Goal: Task Accomplishment & Management: Use online tool/utility

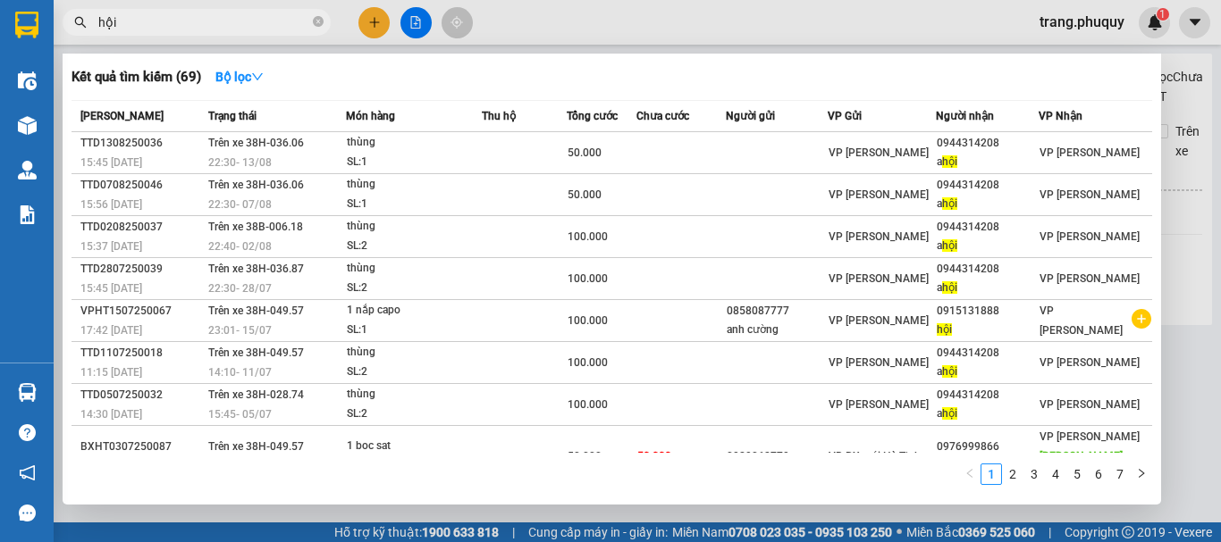
click at [315, 25] on icon "close-circle" at bounding box center [318, 21] width 11 height 11
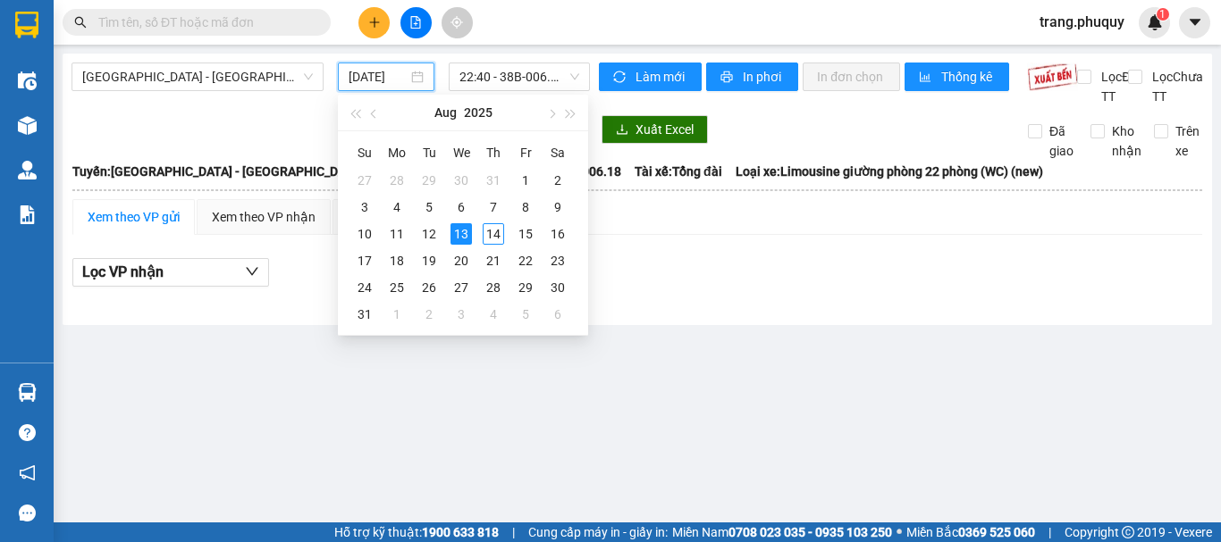
click at [350, 80] on input "[DATE]" at bounding box center [378, 77] width 59 height 20
type input "[DATE]"
click at [455, 227] on div "13" at bounding box center [460, 233] width 21 height 21
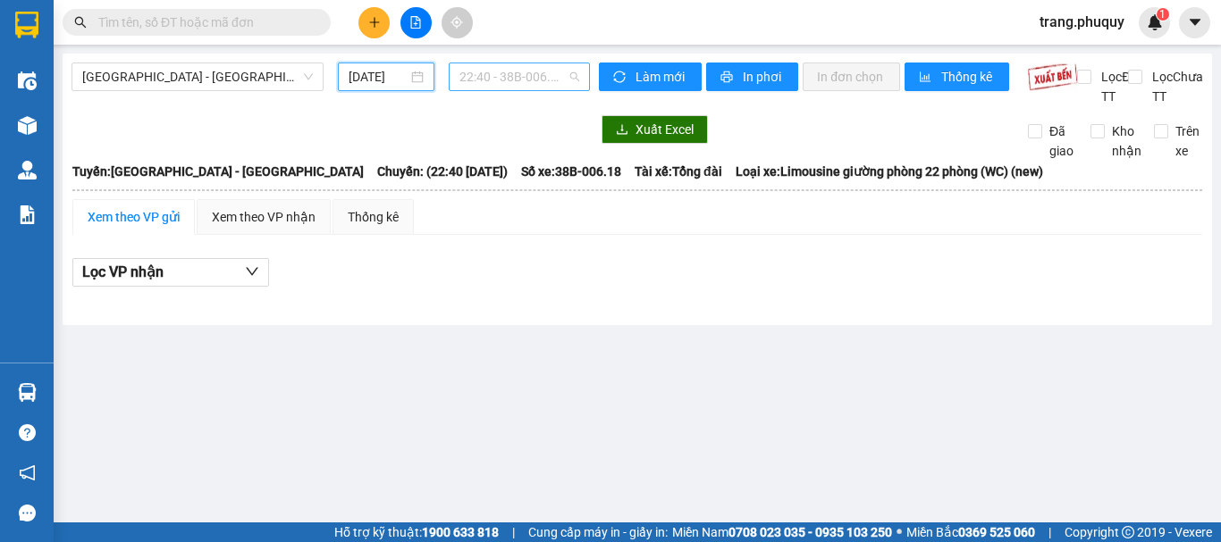
click at [547, 73] on span "22:40 - 38B-006.18" at bounding box center [519, 76] width 120 height 27
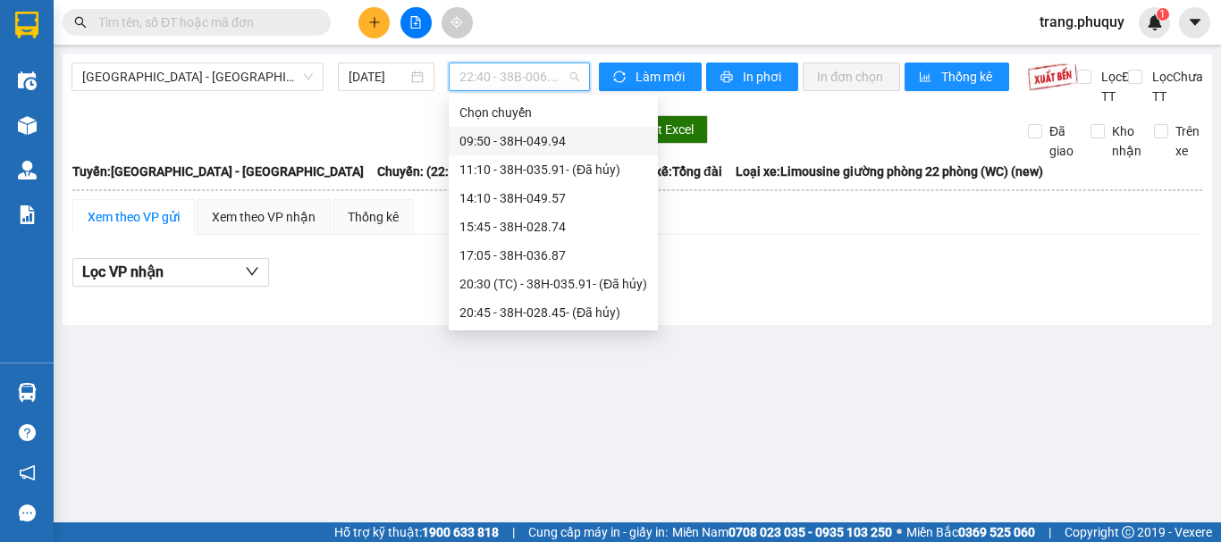
click at [518, 134] on div "09:50 - 38H-049.94" at bounding box center [553, 141] width 188 height 20
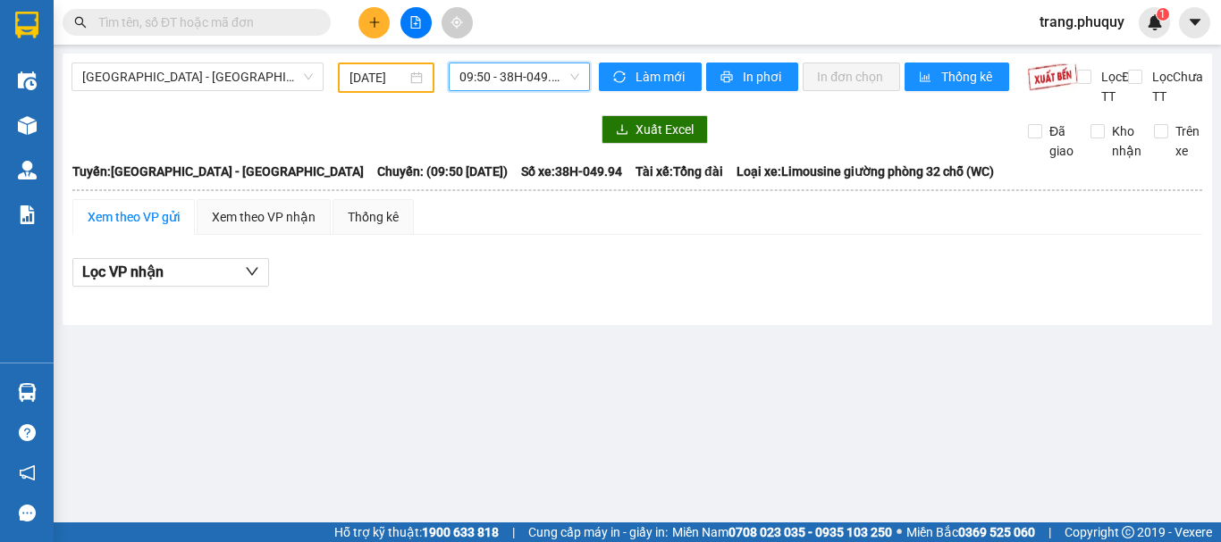
click at [535, 79] on span "09:50 - 38H-049.94" at bounding box center [519, 76] width 120 height 27
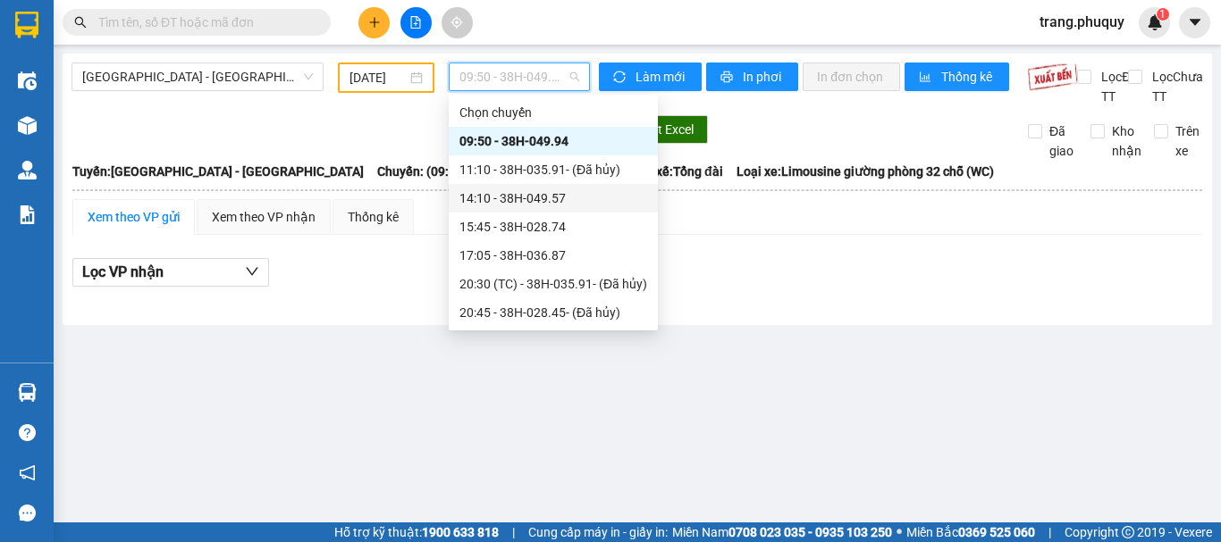
click at [516, 199] on div "14:10 - 38H-049.57" at bounding box center [553, 199] width 188 height 20
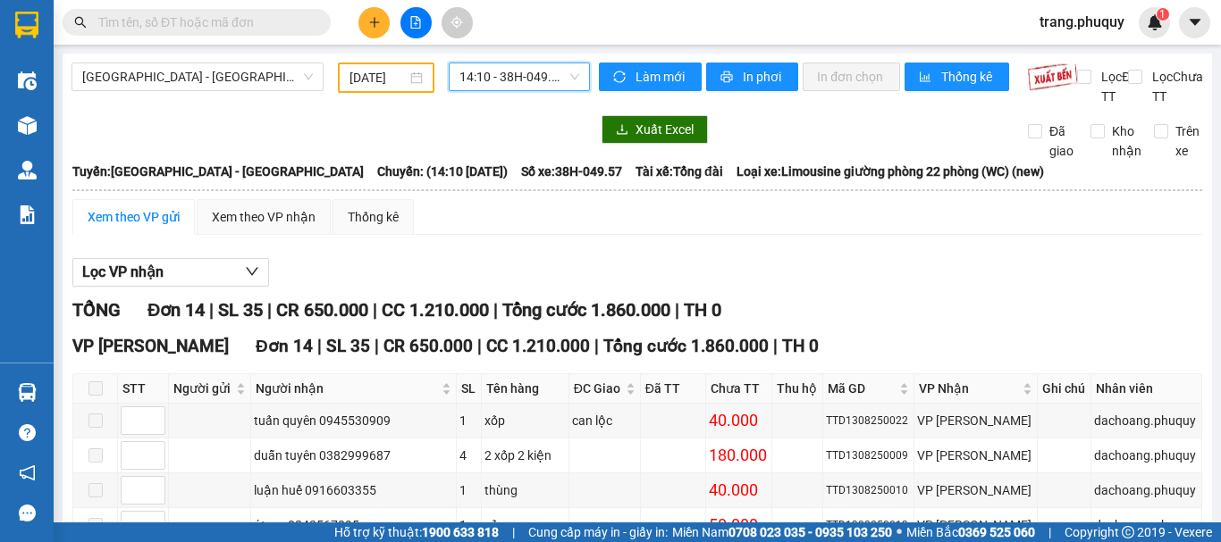
click at [501, 83] on span "14:10 - 38H-049.57" at bounding box center [519, 76] width 120 height 27
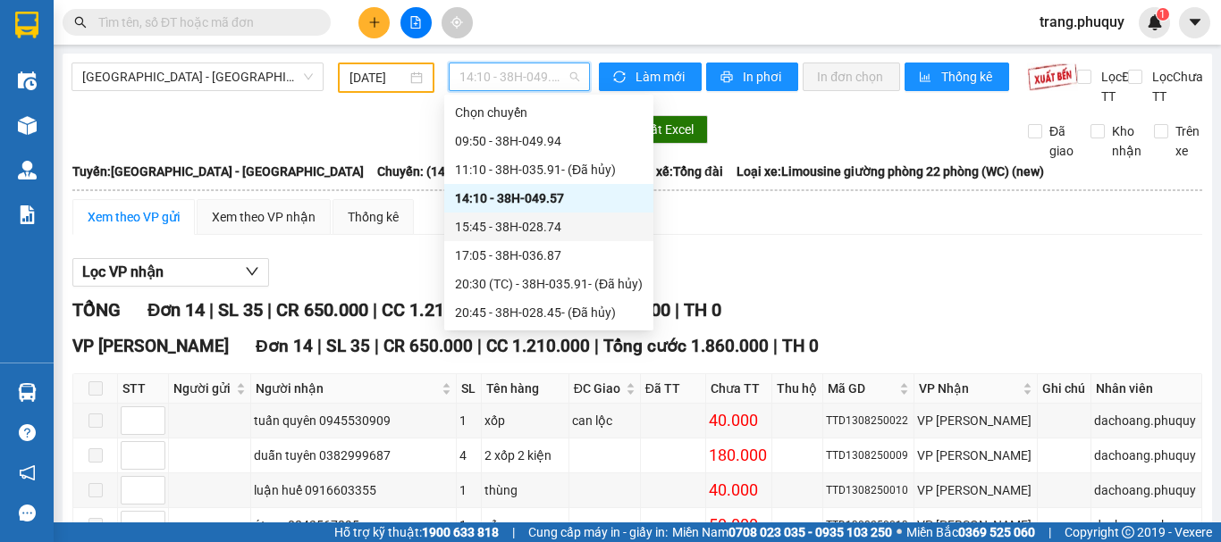
click at [524, 224] on div "15:45 - 38H-028.74" at bounding box center [549, 227] width 188 height 20
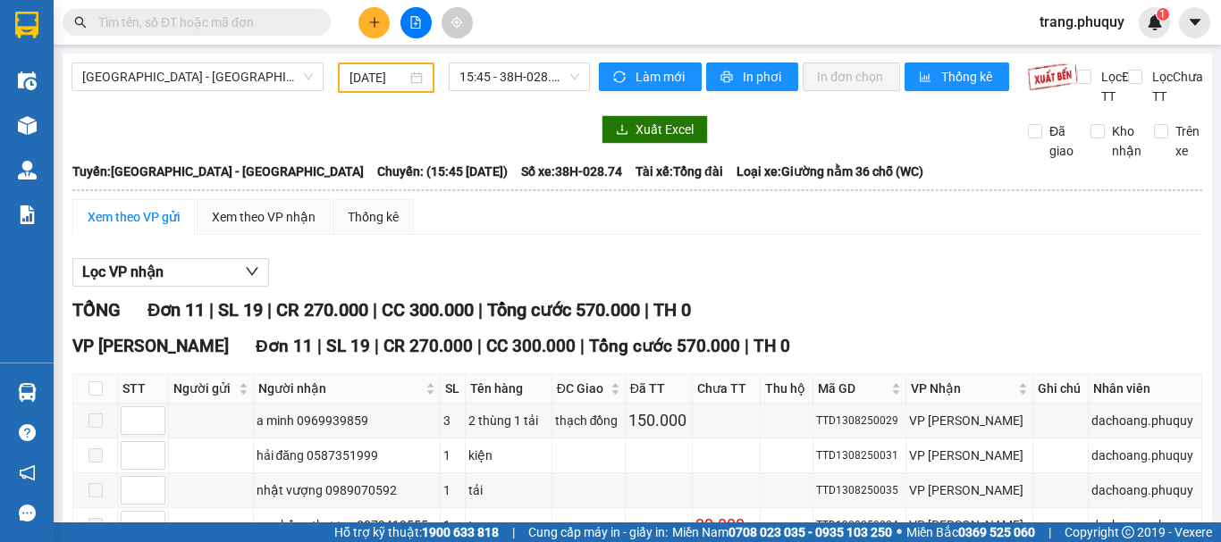
click at [534, 62] on div "[GEOGRAPHIC_DATA] - [GEOGRAPHIC_DATA] [DATE] 15:45 - 38H-028.74 Làm mới In phơi…" at bounding box center [637, 462] width 1149 height 817
click at [527, 80] on span "15:45 - 38H-028.74" at bounding box center [519, 76] width 120 height 27
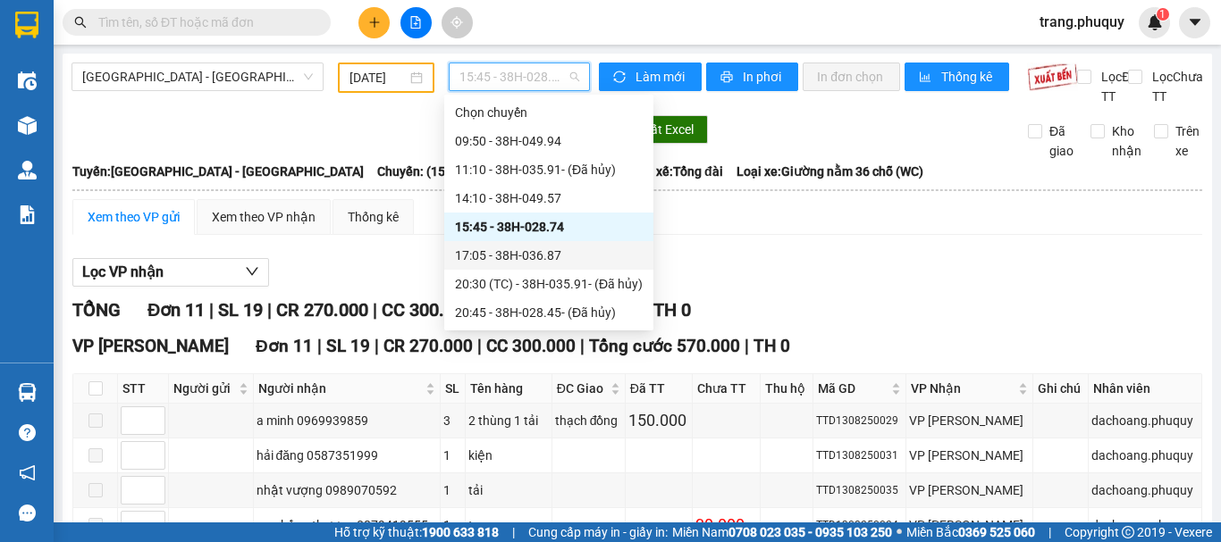
click at [549, 250] on div "17:05 - 38H-036.87" at bounding box center [549, 256] width 188 height 20
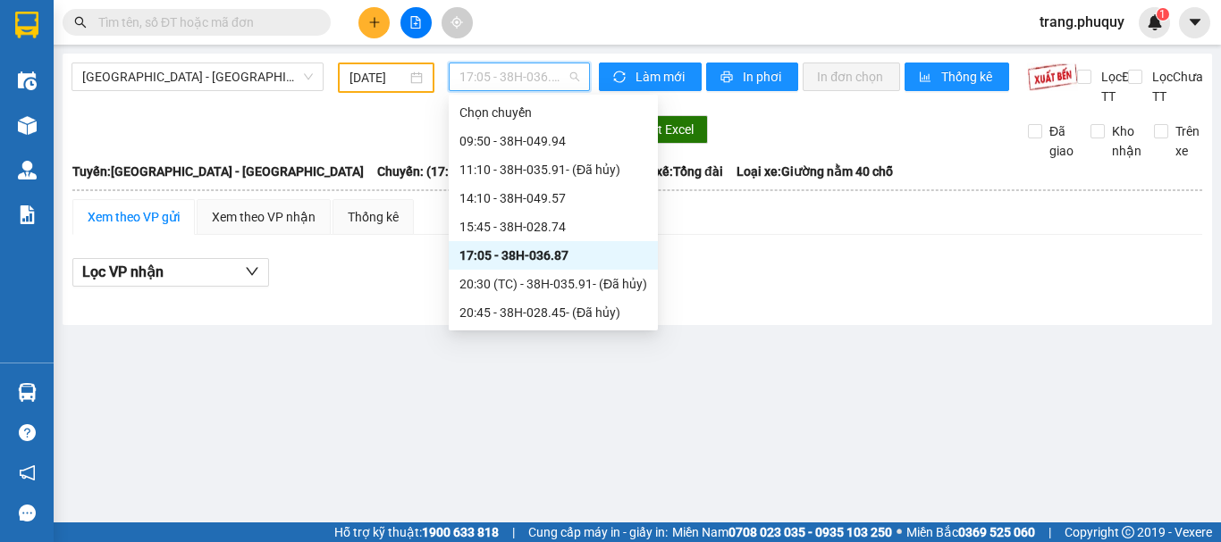
click at [562, 79] on span "17:05 - 38H-036.87" at bounding box center [519, 76] width 120 height 27
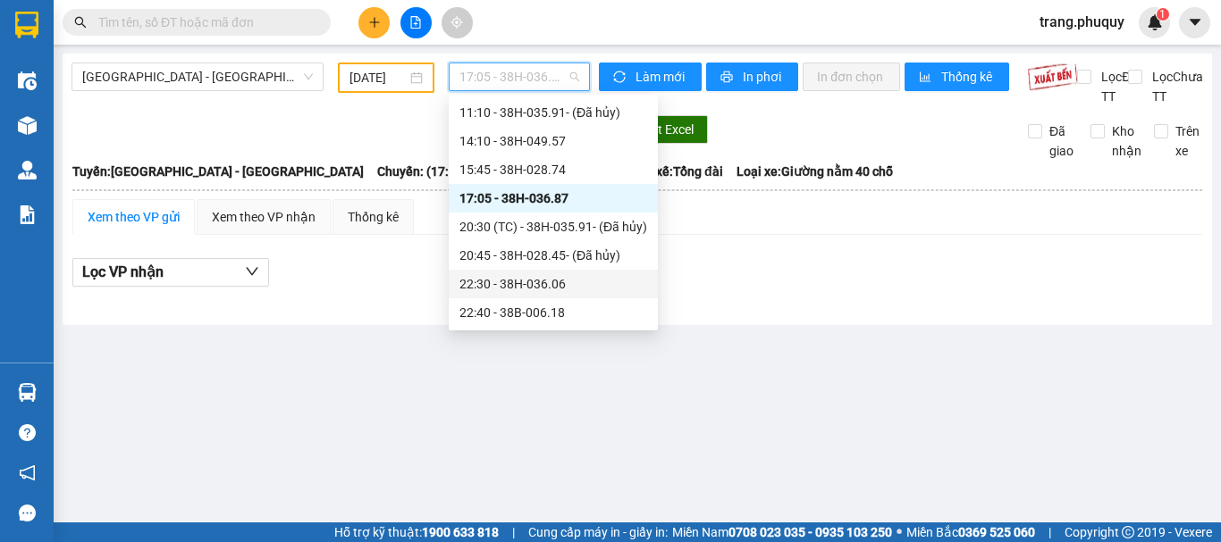
click at [540, 286] on div "22:30 - 38H-036.06" at bounding box center [553, 284] width 188 height 20
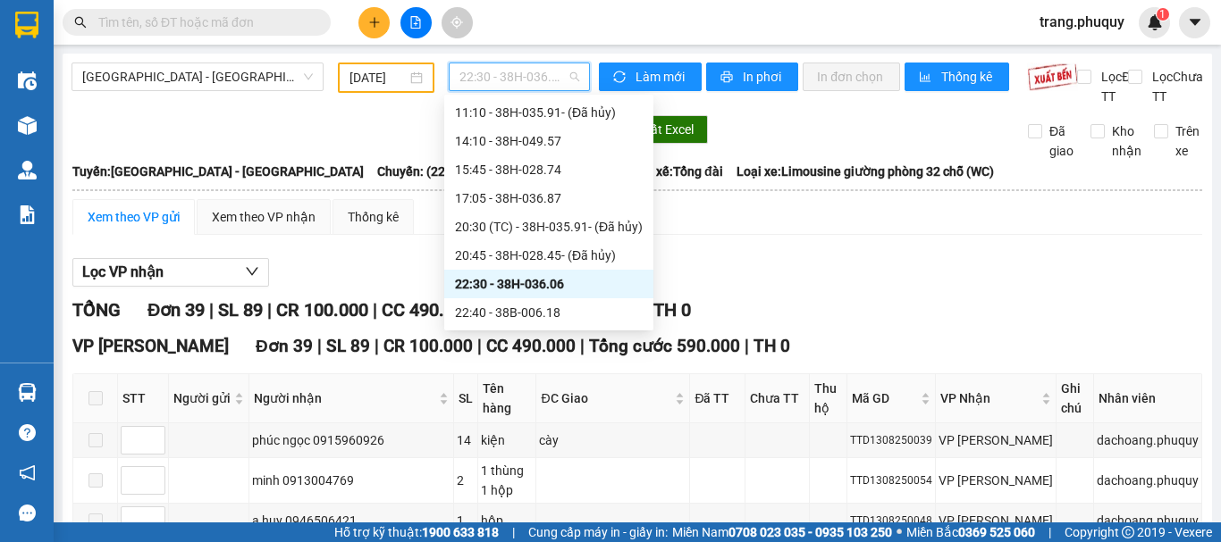
click at [517, 79] on span "22:30 - 38H-036.06" at bounding box center [519, 76] width 120 height 27
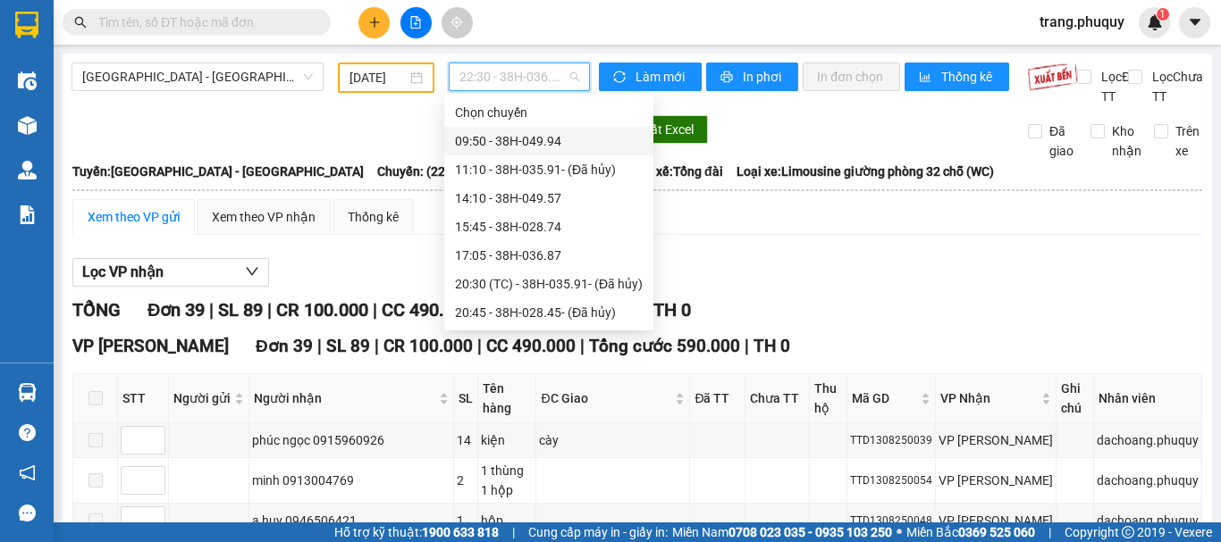
click at [542, 142] on div "09:50 - 38H-049.94" at bounding box center [549, 141] width 188 height 20
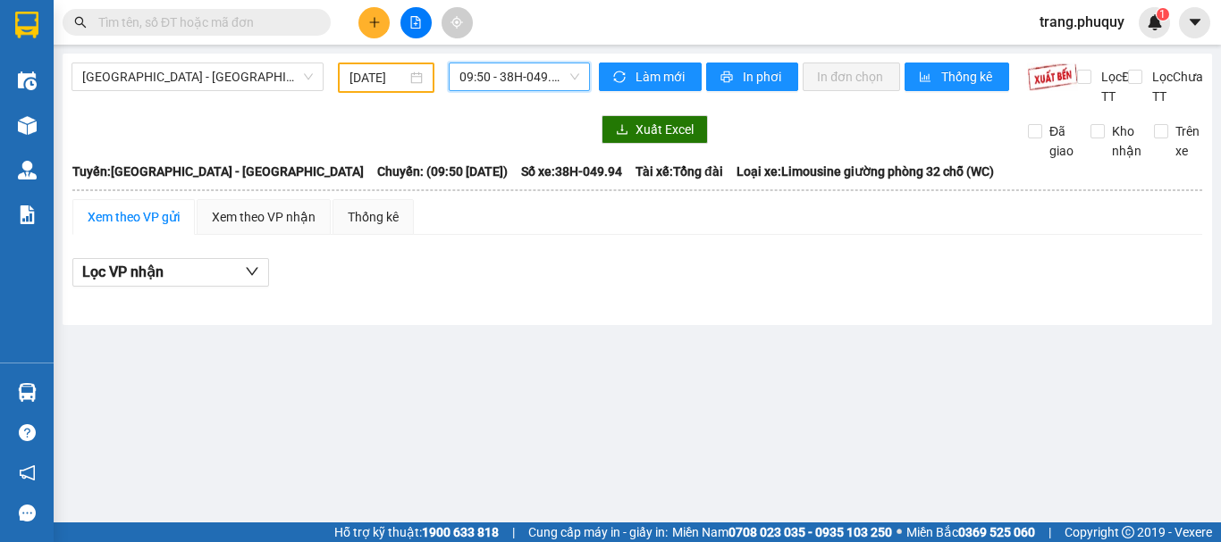
click at [527, 76] on span "09:50 - 38H-049.94" at bounding box center [519, 76] width 120 height 27
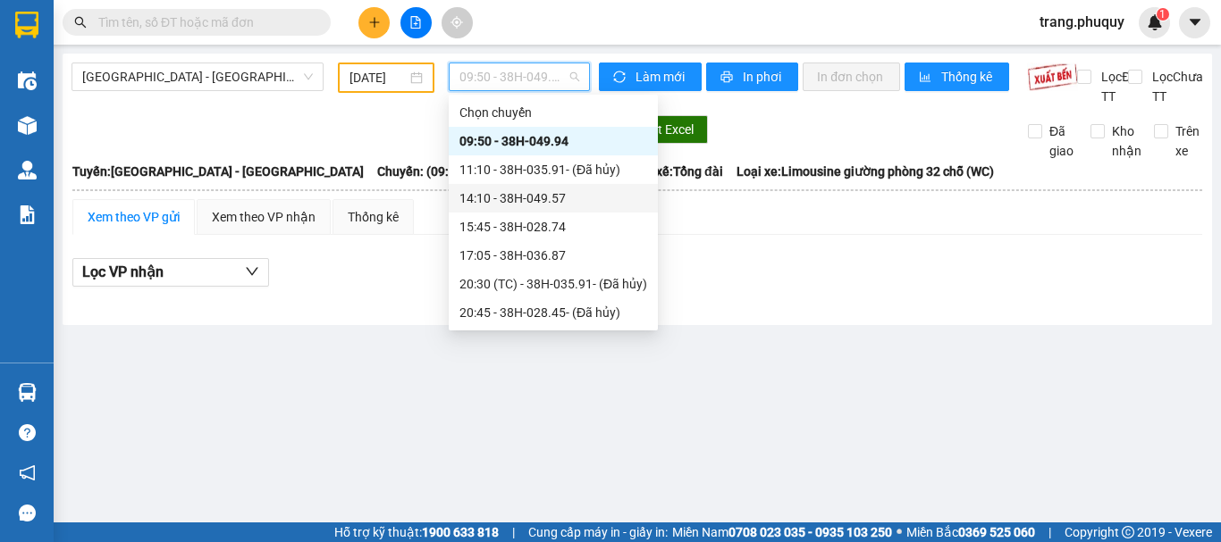
click at [537, 200] on div "14:10 - 38H-049.57" at bounding box center [553, 199] width 188 height 20
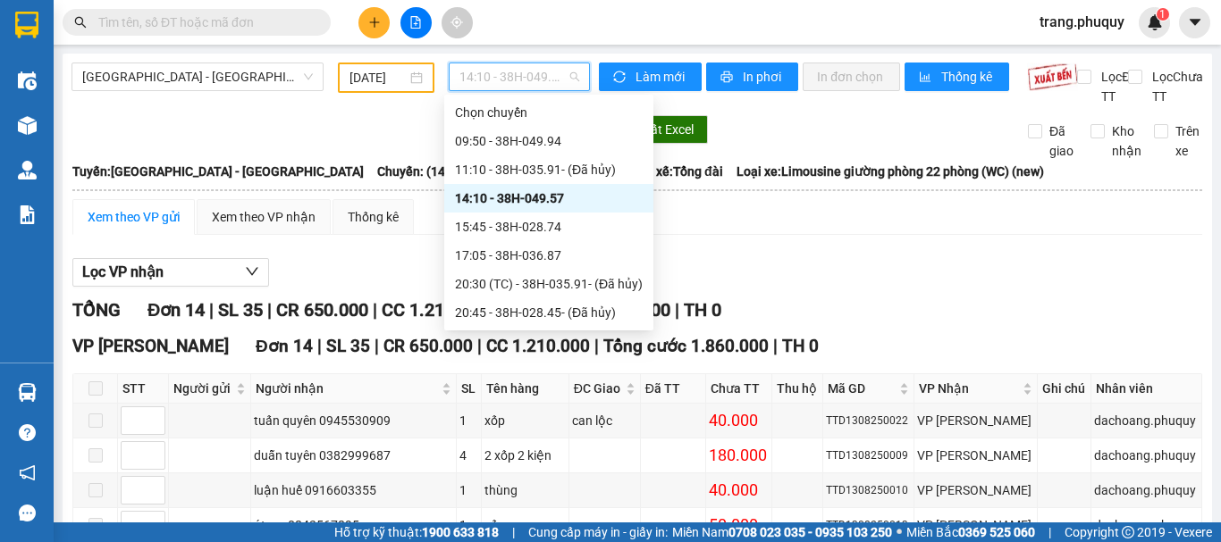
click at [537, 74] on span "14:10 - 38H-049.57" at bounding box center [519, 76] width 120 height 27
click at [537, 231] on div "15:45 - 38H-028.74" at bounding box center [549, 227] width 188 height 20
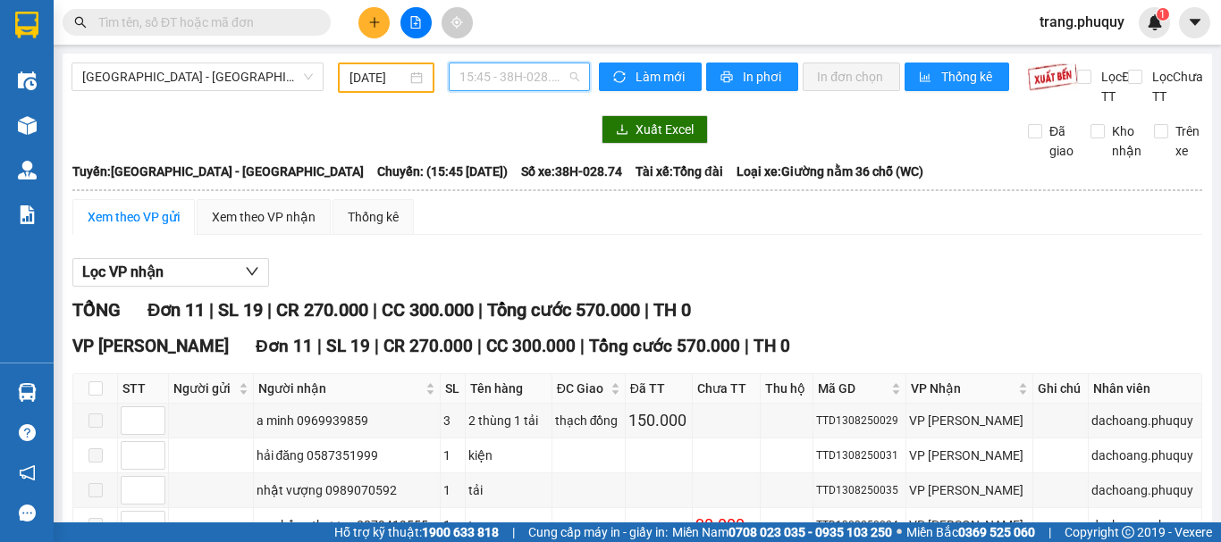
click at [547, 77] on span "15:45 - 38H-028.74" at bounding box center [519, 76] width 120 height 27
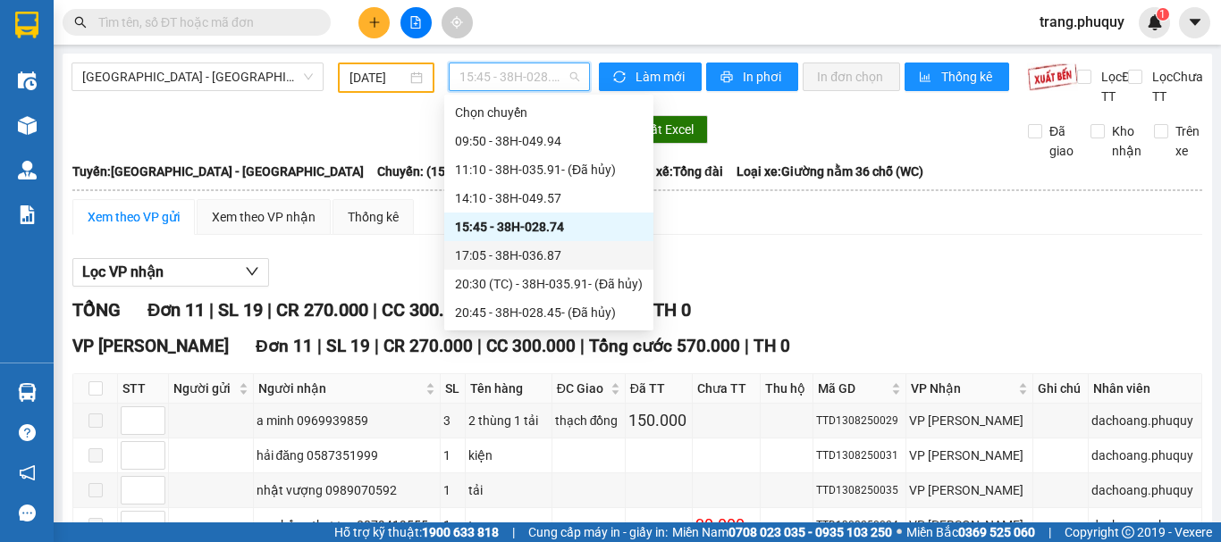
click at [519, 262] on div "17:05 - 38H-036.87" at bounding box center [549, 256] width 188 height 20
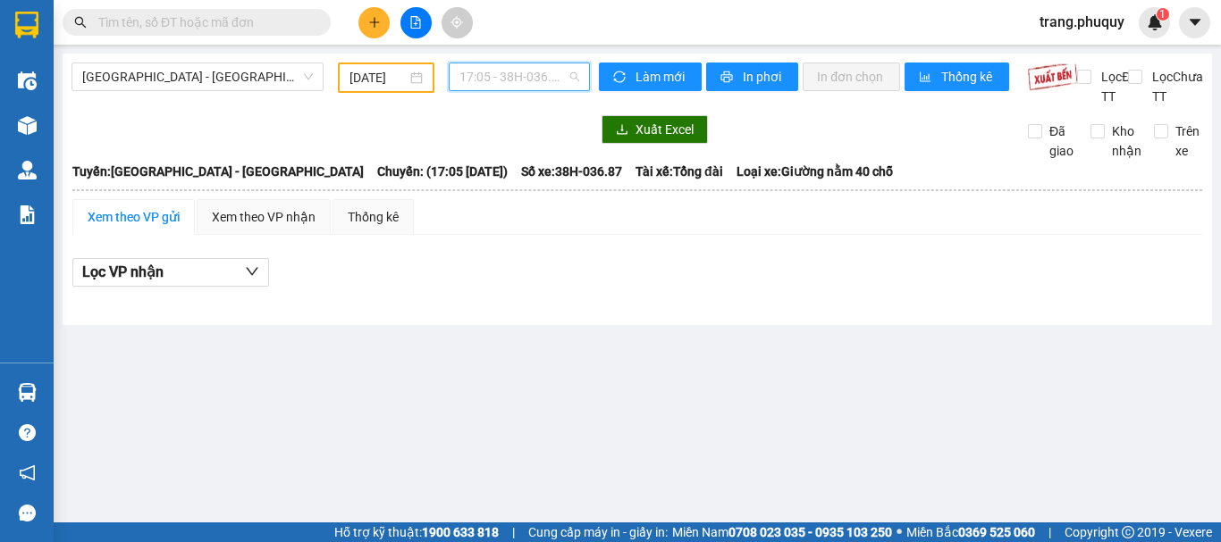
click at [553, 64] on span "17:05 - 38H-036.87" at bounding box center [519, 76] width 120 height 27
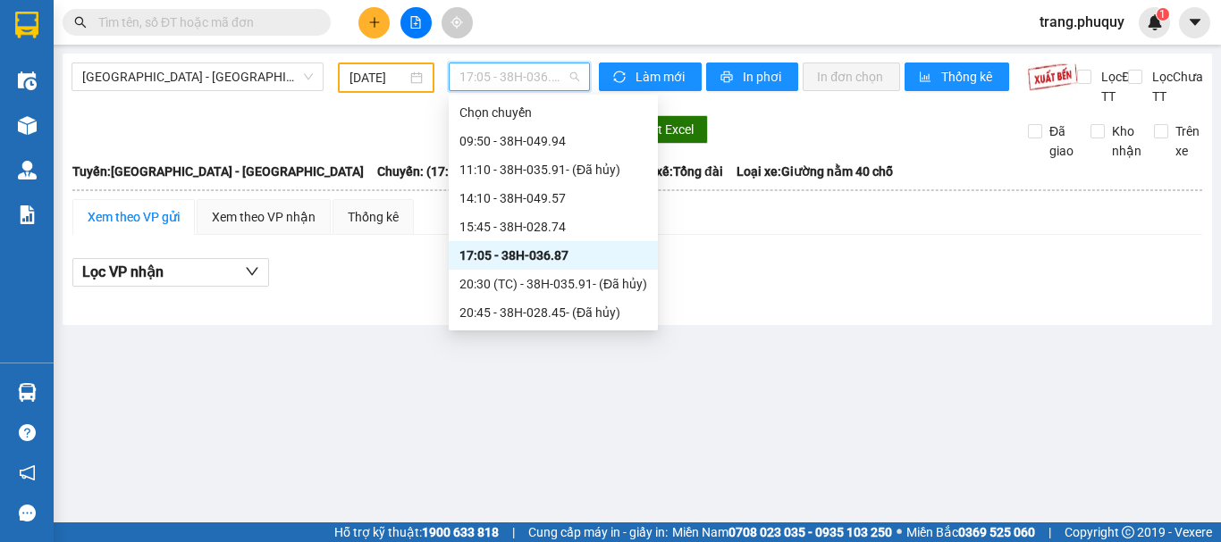
scroll to position [57, 0]
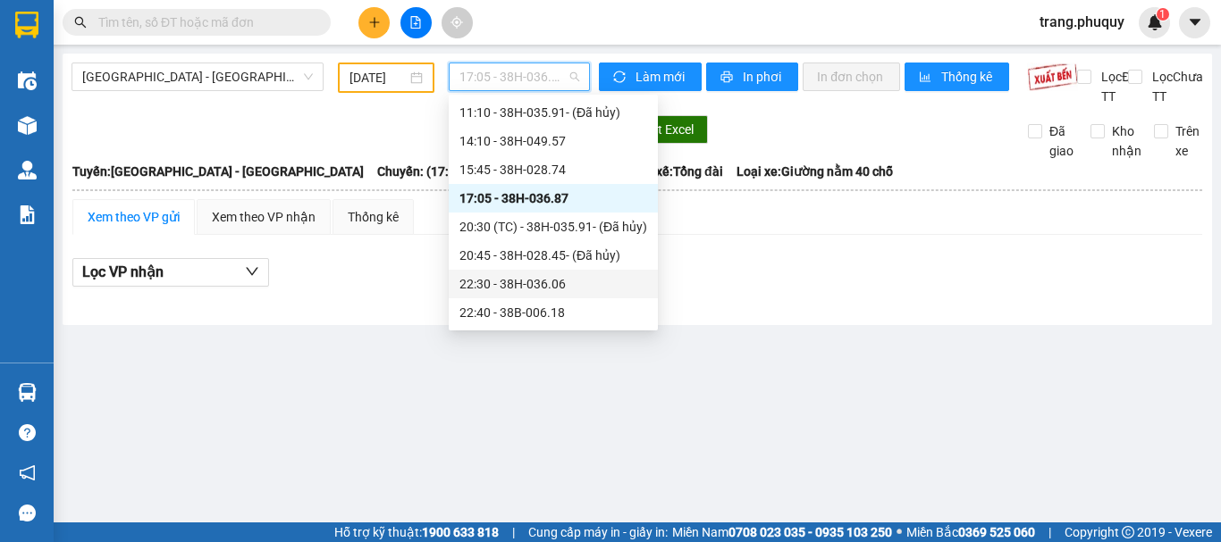
click at [552, 288] on div "22:30 - 38H-036.06" at bounding box center [553, 284] width 188 height 20
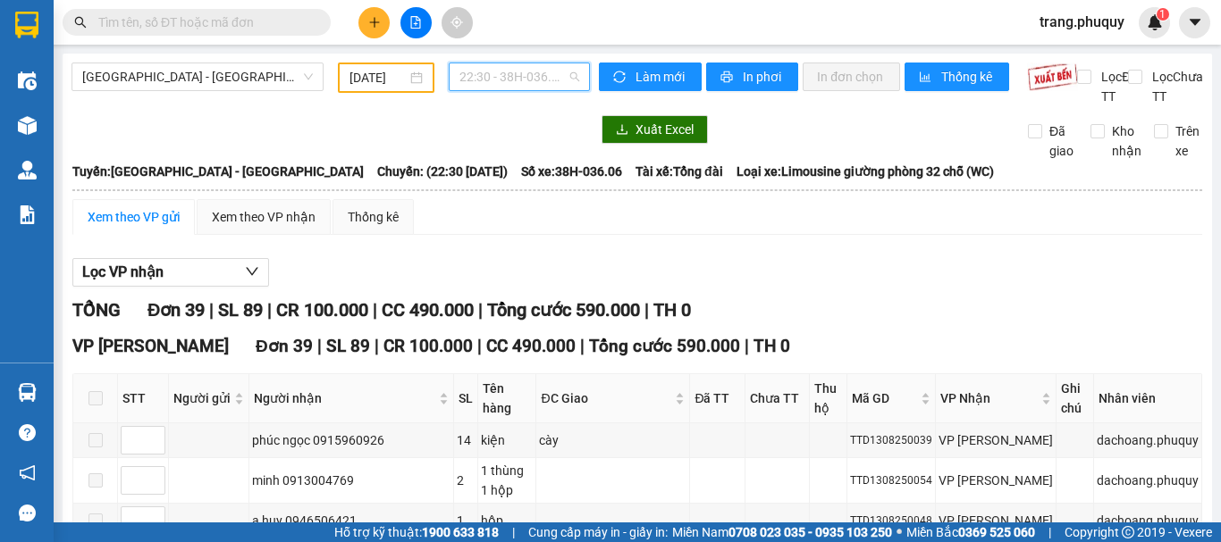
click at [527, 77] on span "22:30 - 38H-036.06" at bounding box center [519, 76] width 120 height 27
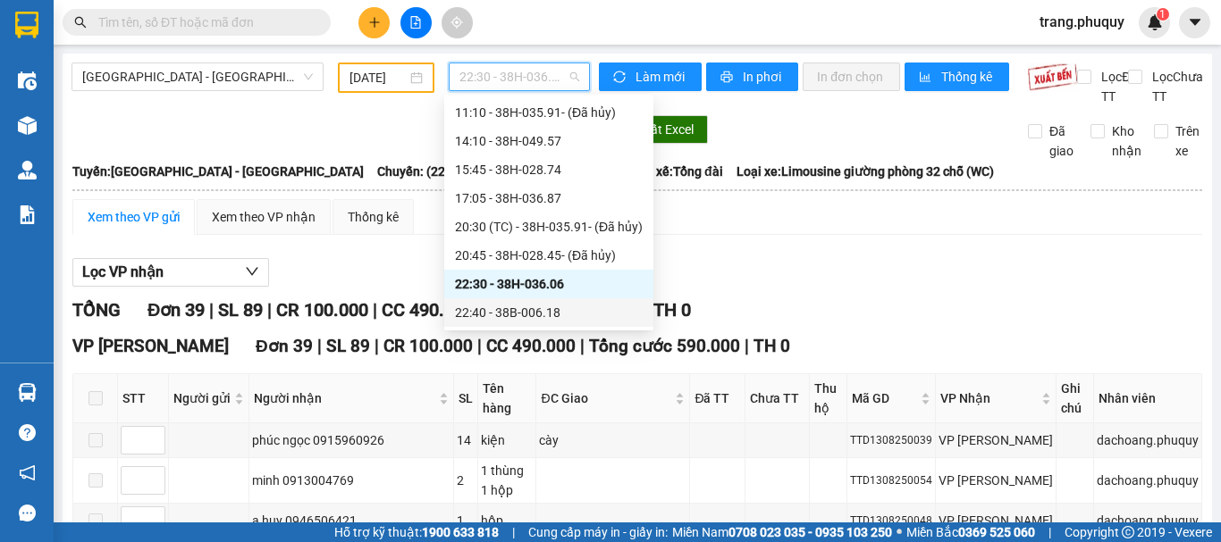
click at [533, 321] on div "22:40 - 38B-006.18" at bounding box center [549, 313] width 188 height 20
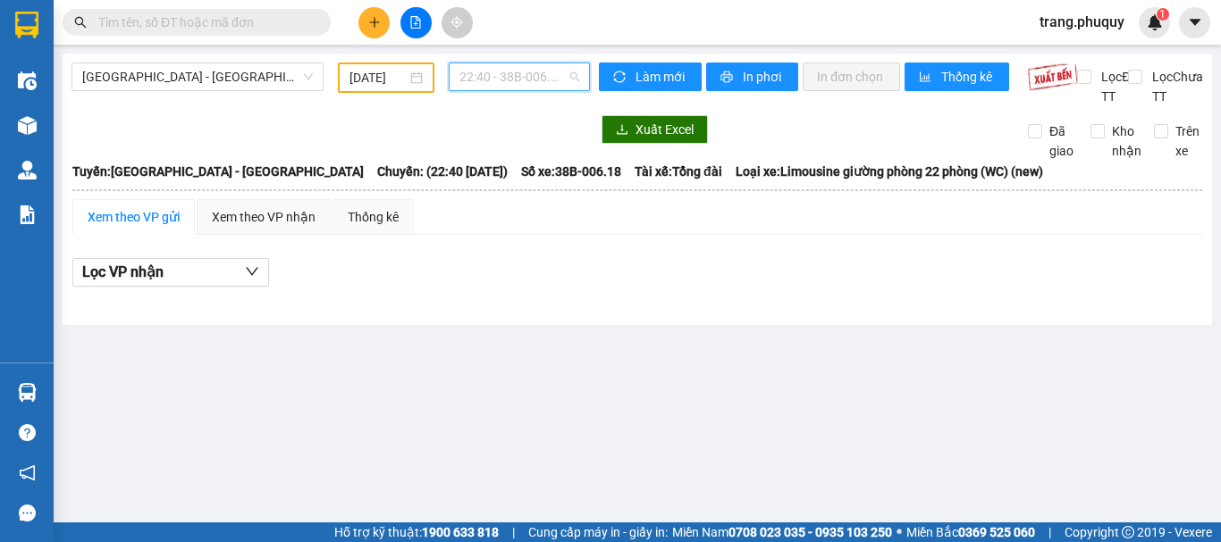
click at [548, 87] on span "22:40 - 38B-006.18" at bounding box center [519, 76] width 120 height 27
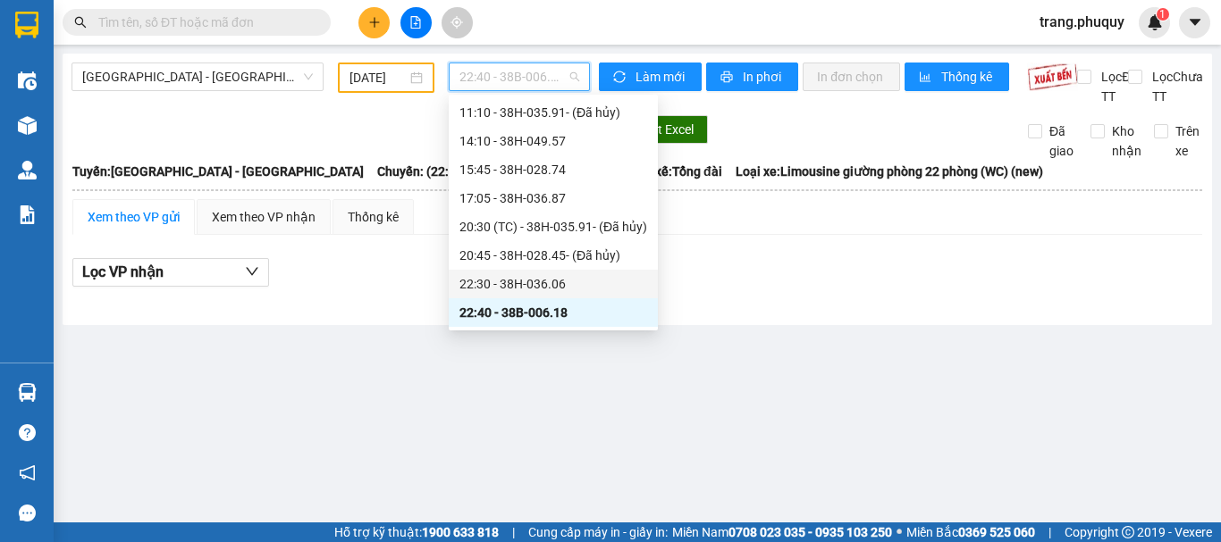
click at [789, 284] on div "Lọc VP nhận" at bounding box center [637, 272] width 1130 height 29
